Goal: Register for event/course

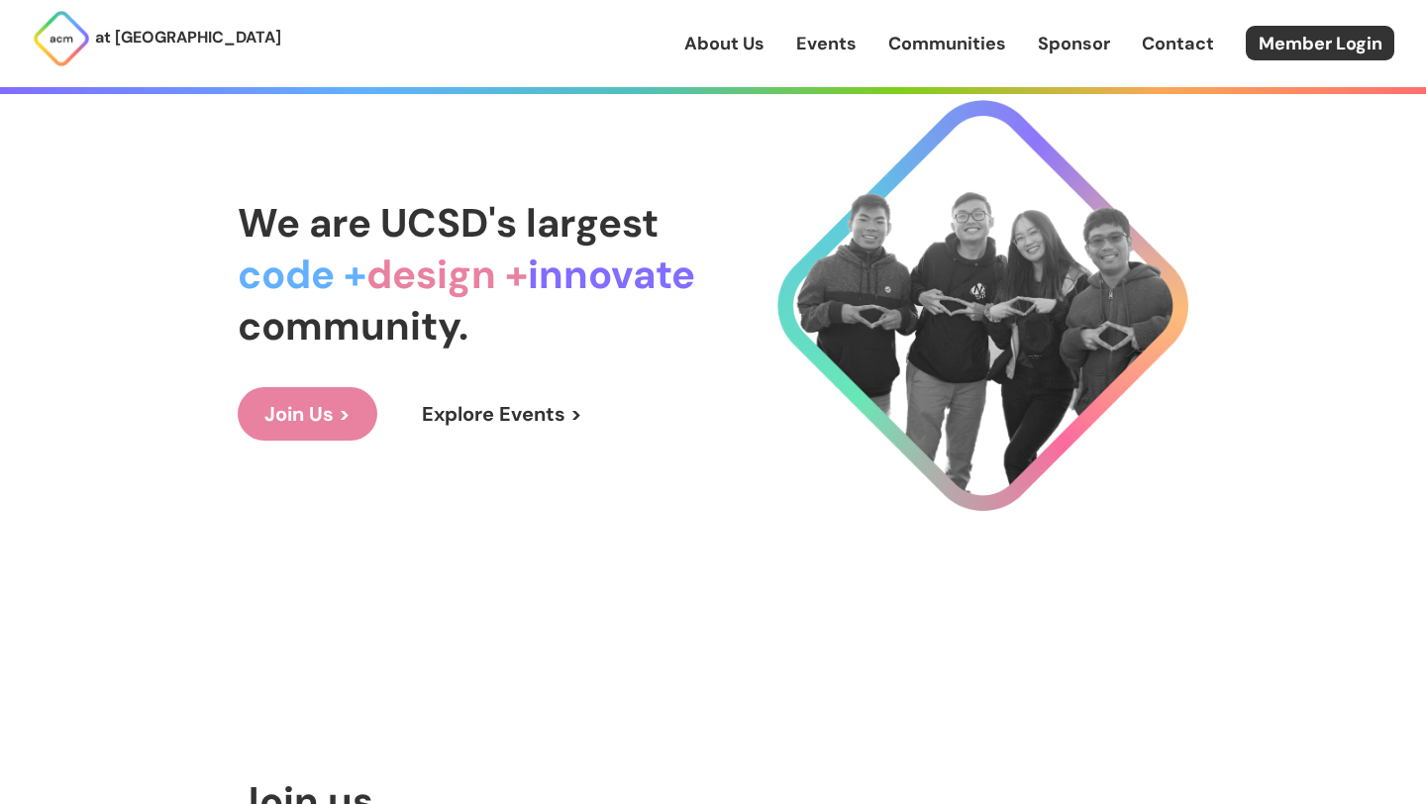
click at [544, 422] on link "Explore Events >" at bounding box center [502, 413] width 214 height 53
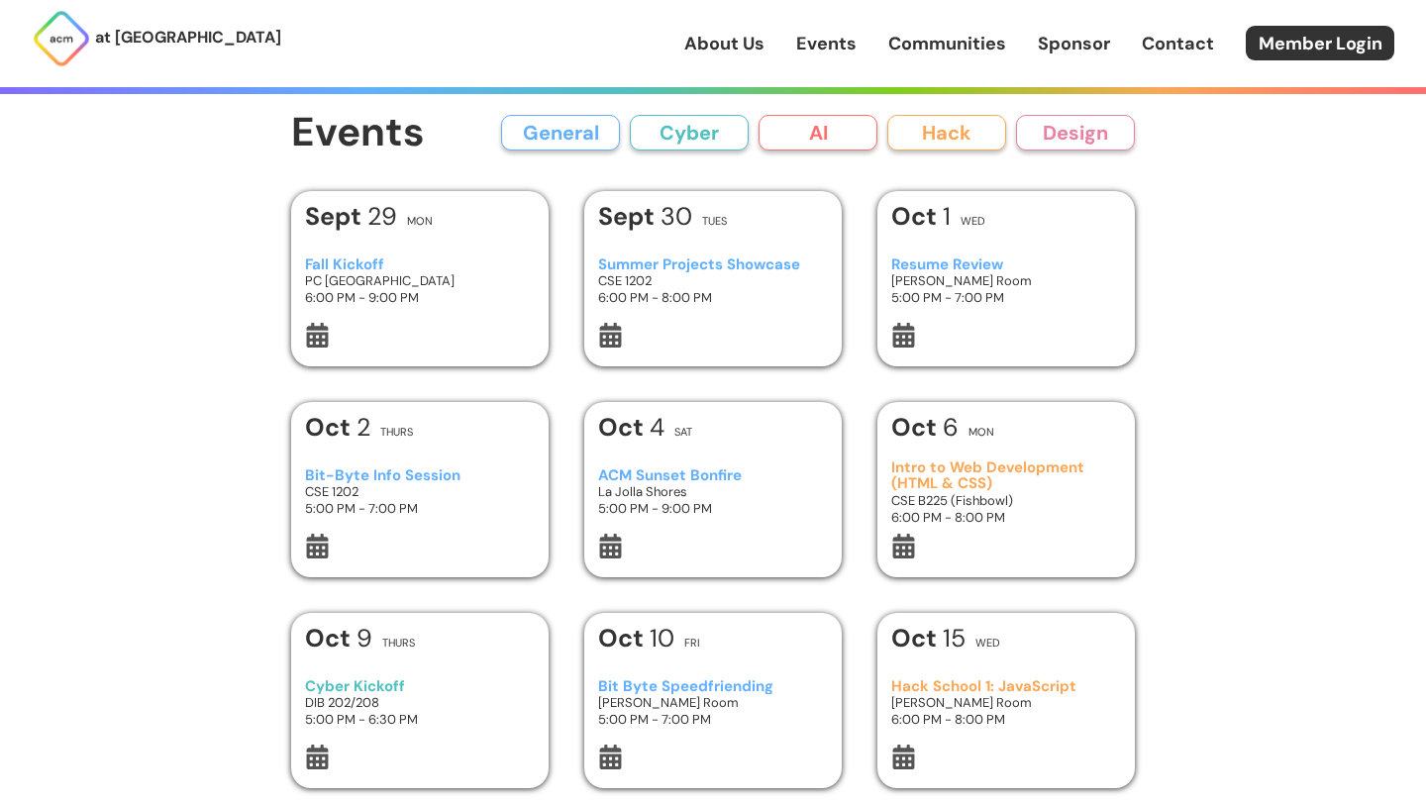
click at [420, 295] on h3 "6:00 PM - 9:00 PM" at bounding box center [420, 297] width 231 height 17
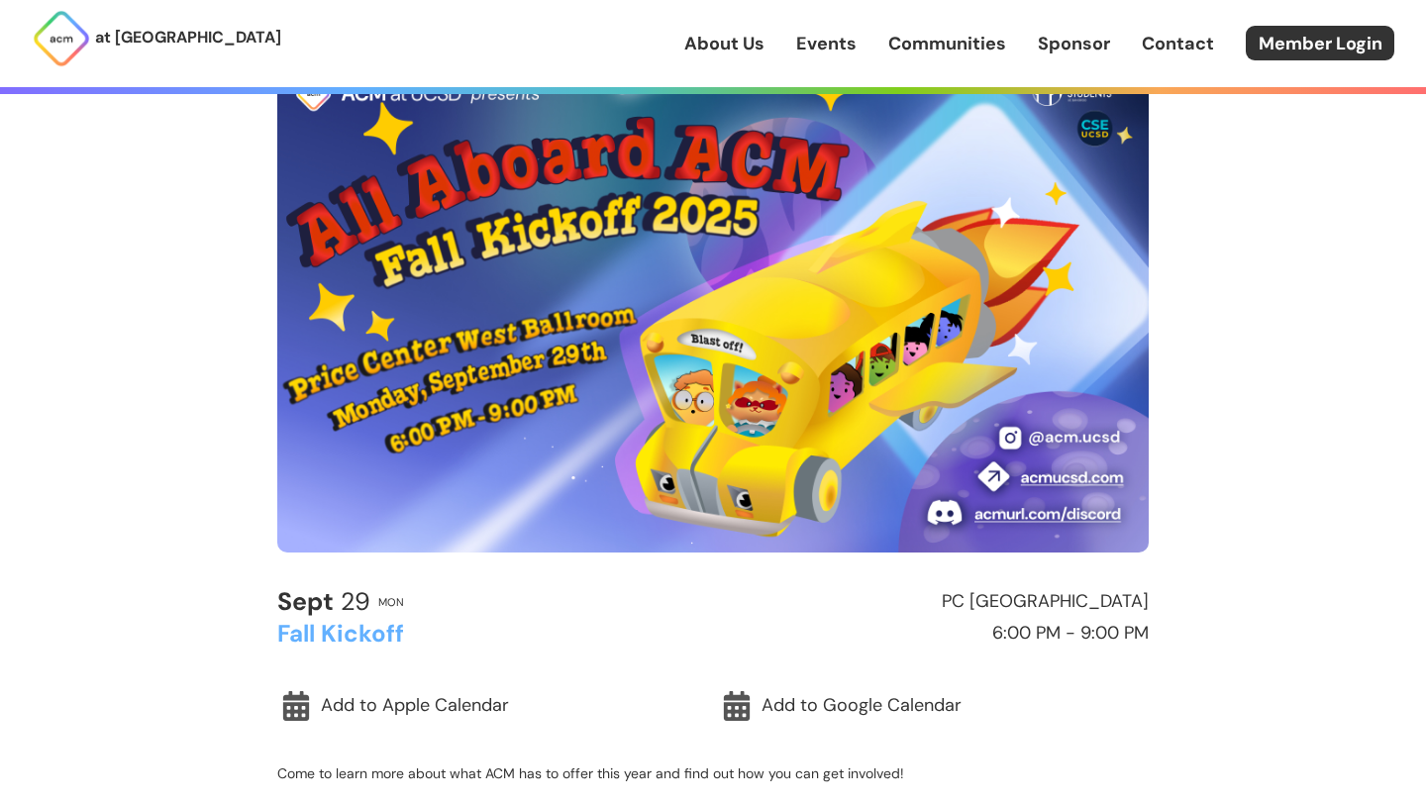
scroll to position [96, 0]
